Goal: Information Seeking & Learning: Learn about a topic

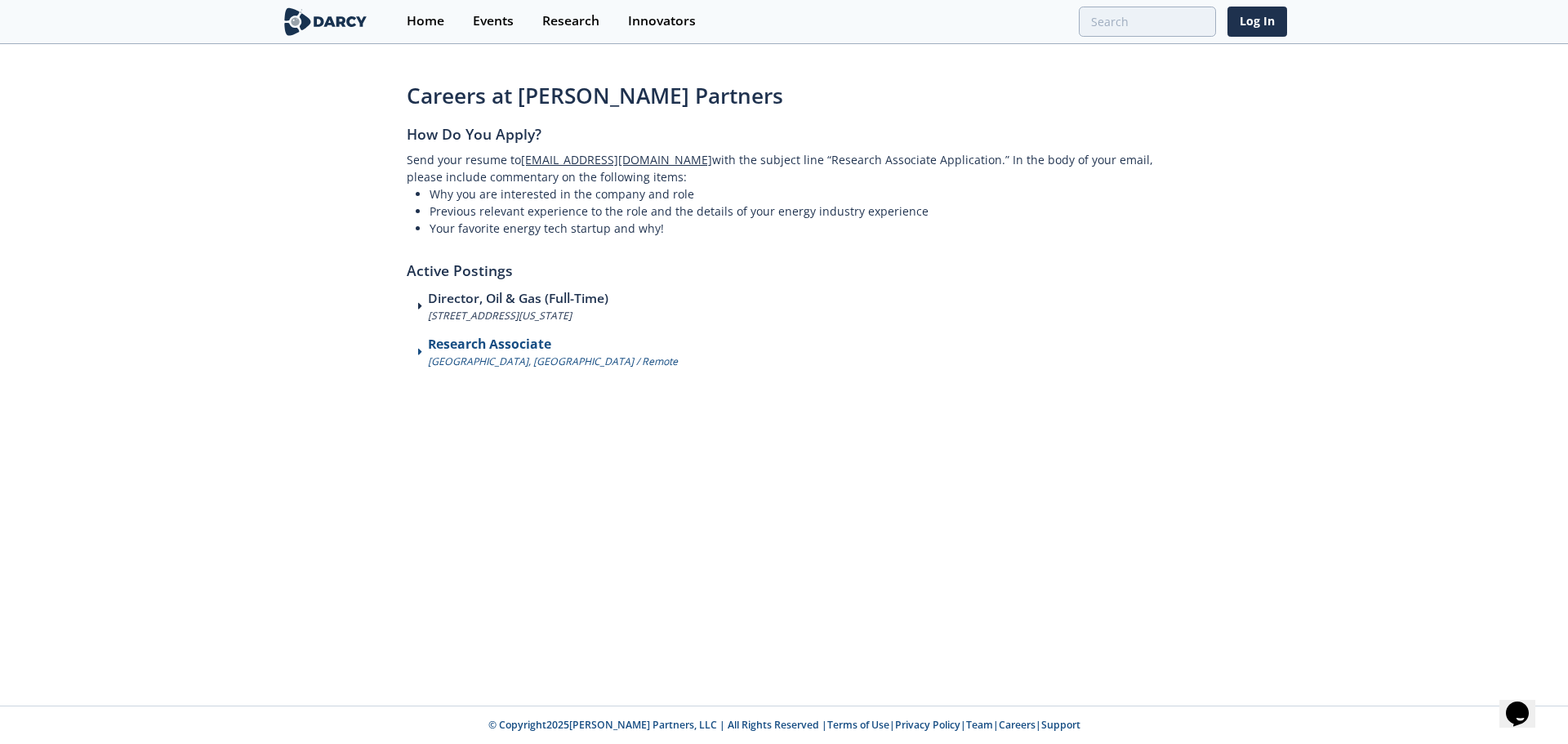
click at [488, 339] on h3 "Research Associate" at bounding box center [552, 345] width 250 height 19
